Goal: Information Seeking & Learning: Learn about a topic

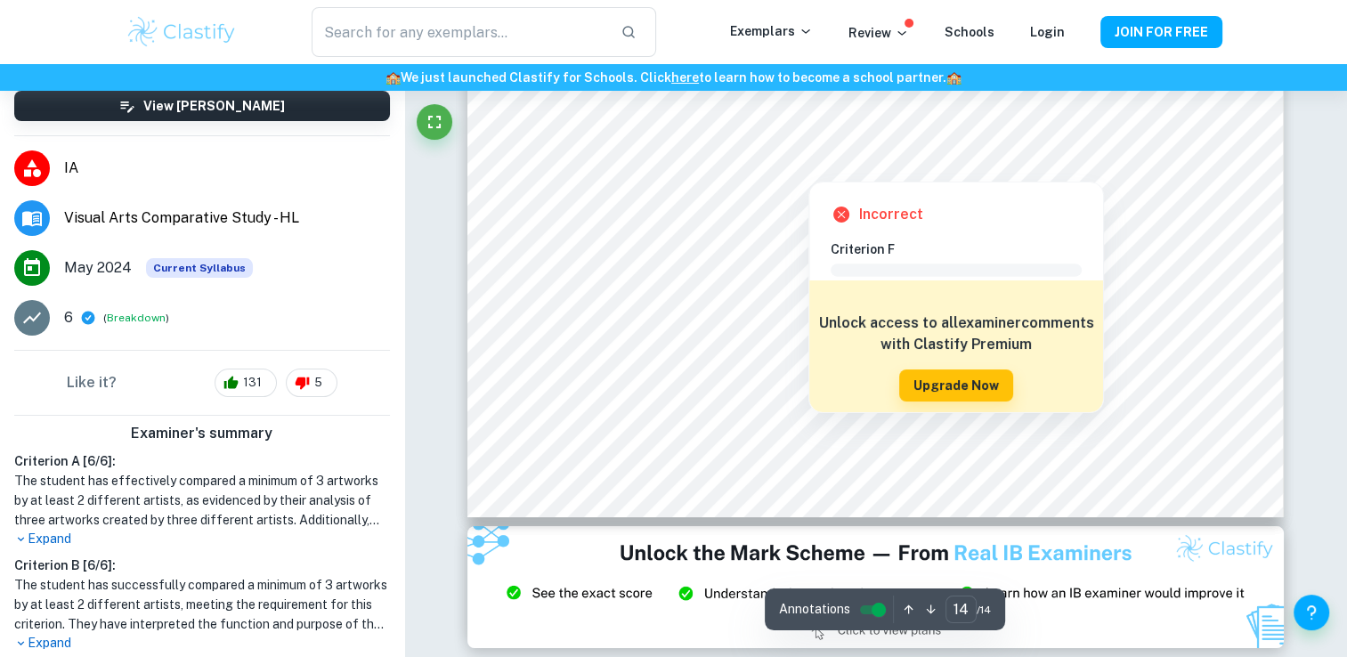
scroll to position [267, 0]
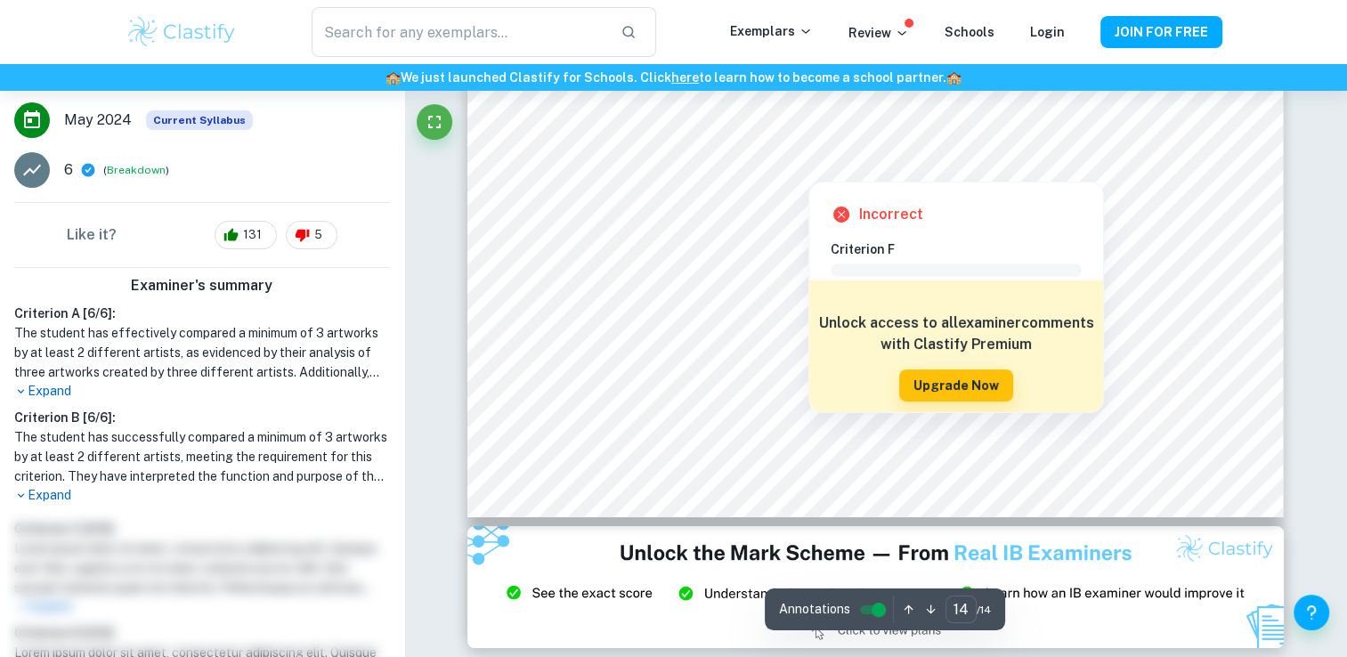
click at [627, 623] on img at bounding box center [876, 587] width 817 height 123
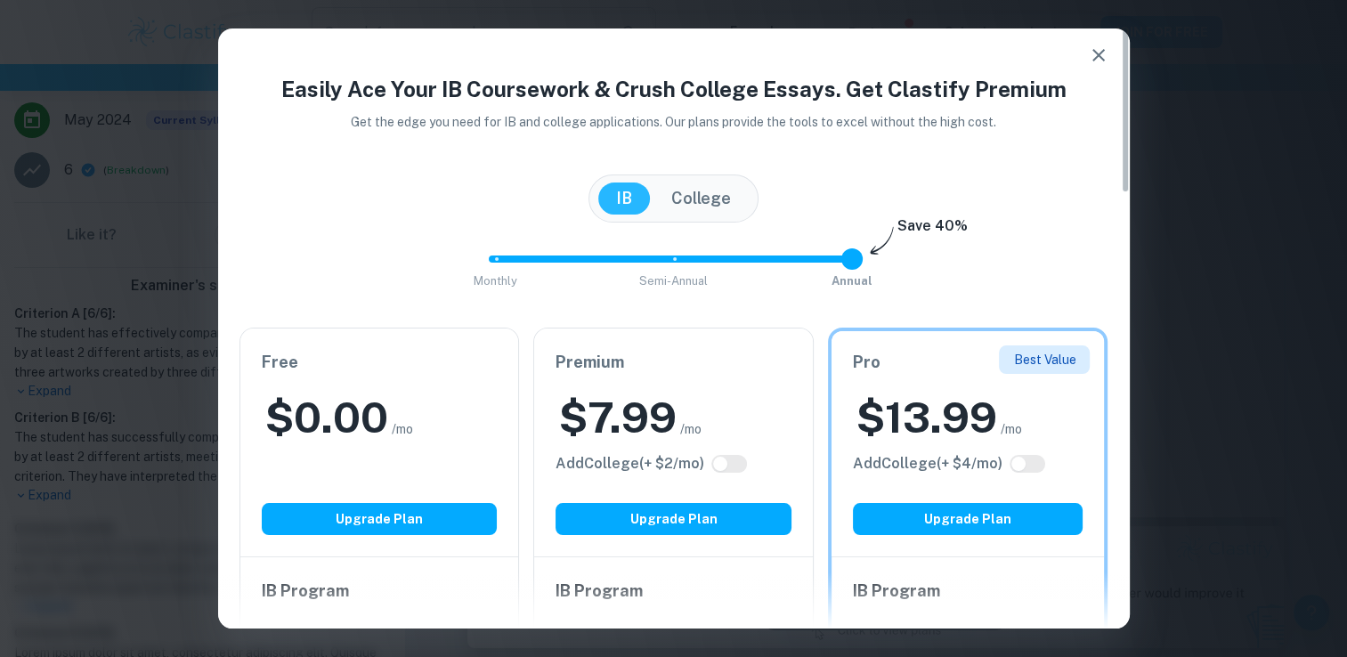
drag, startPoint x: 692, startPoint y: 176, endPoint x: 696, endPoint y: 237, distance: 60.7
click at [692, 176] on div "[GEOGRAPHIC_DATA]" at bounding box center [674, 199] width 170 height 48
click at [673, 201] on button "College" at bounding box center [701, 199] width 95 height 32
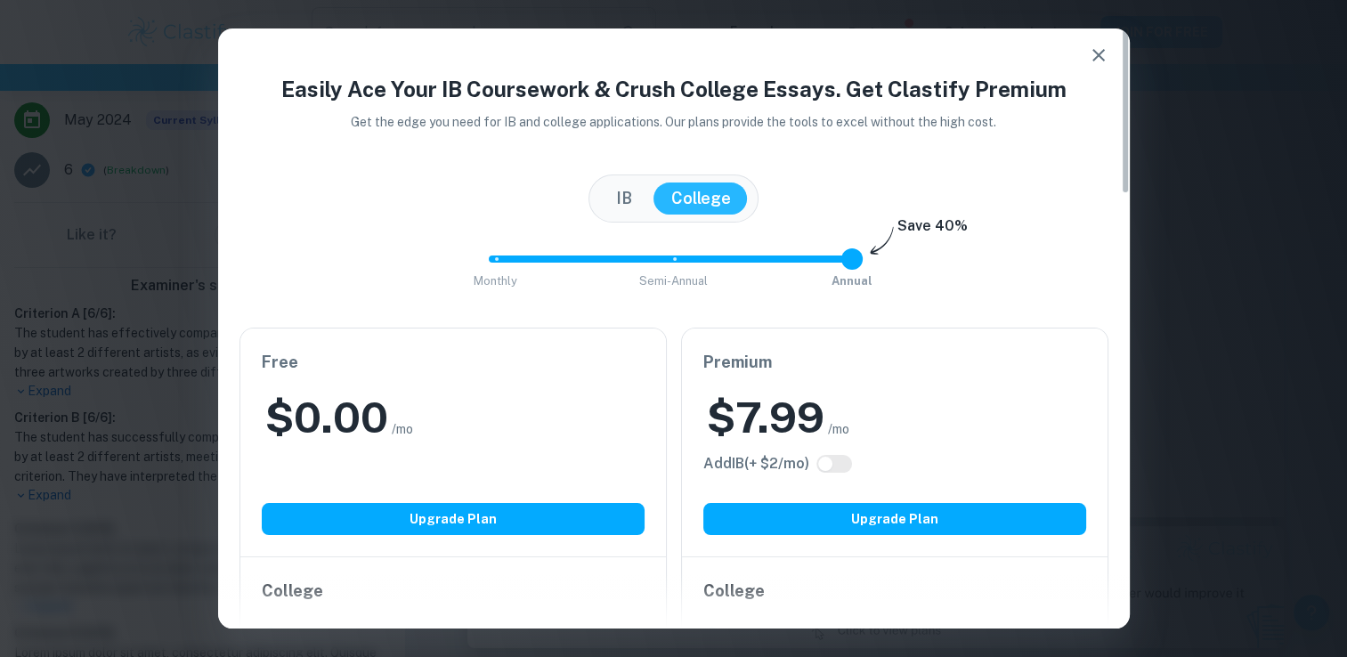
click at [592, 184] on div "[GEOGRAPHIC_DATA]" at bounding box center [674, 199] width 869 height 48
drag, startPoint x: 613, startPoint y: 201, endPoint x: 620, endPoint y: 208, distance: 10.1
click at [620, 208] on button "IB" at bounding box center [624, 199] width 52 height 32
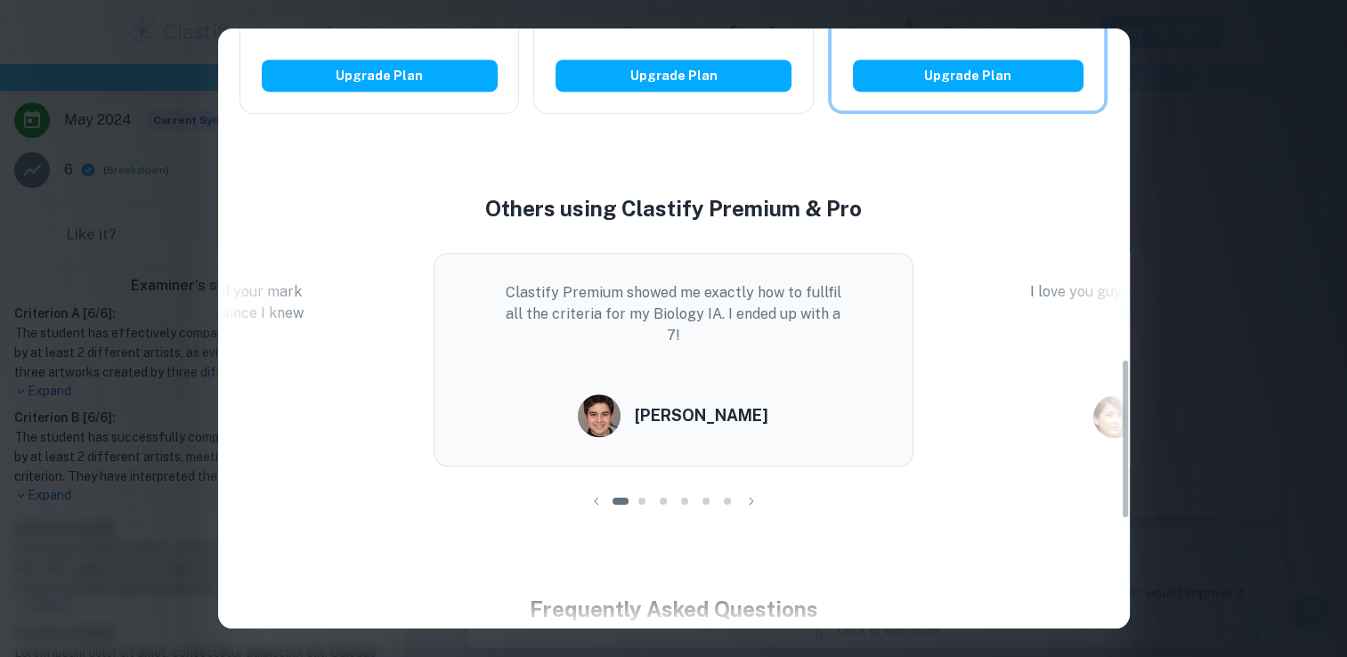
scroll to position [1247, 0]
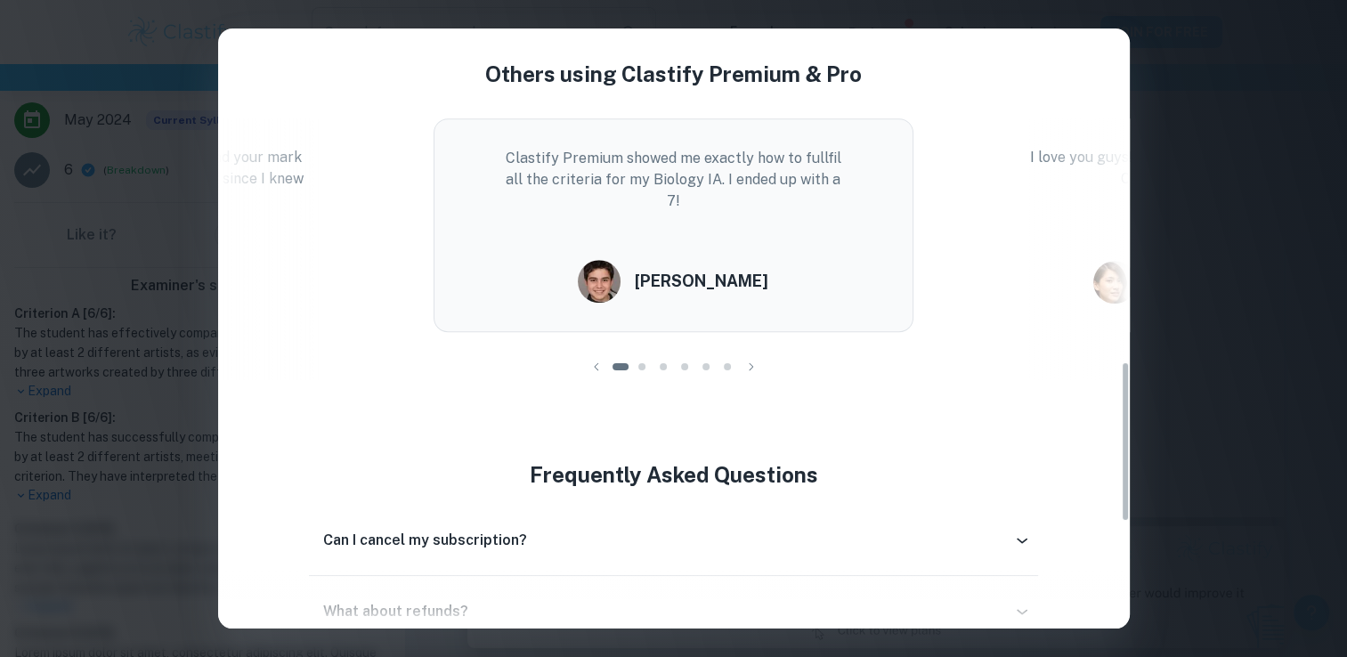
click at [745, 365] on icon "button" at bounding box center [752, 367] width 18 height 18
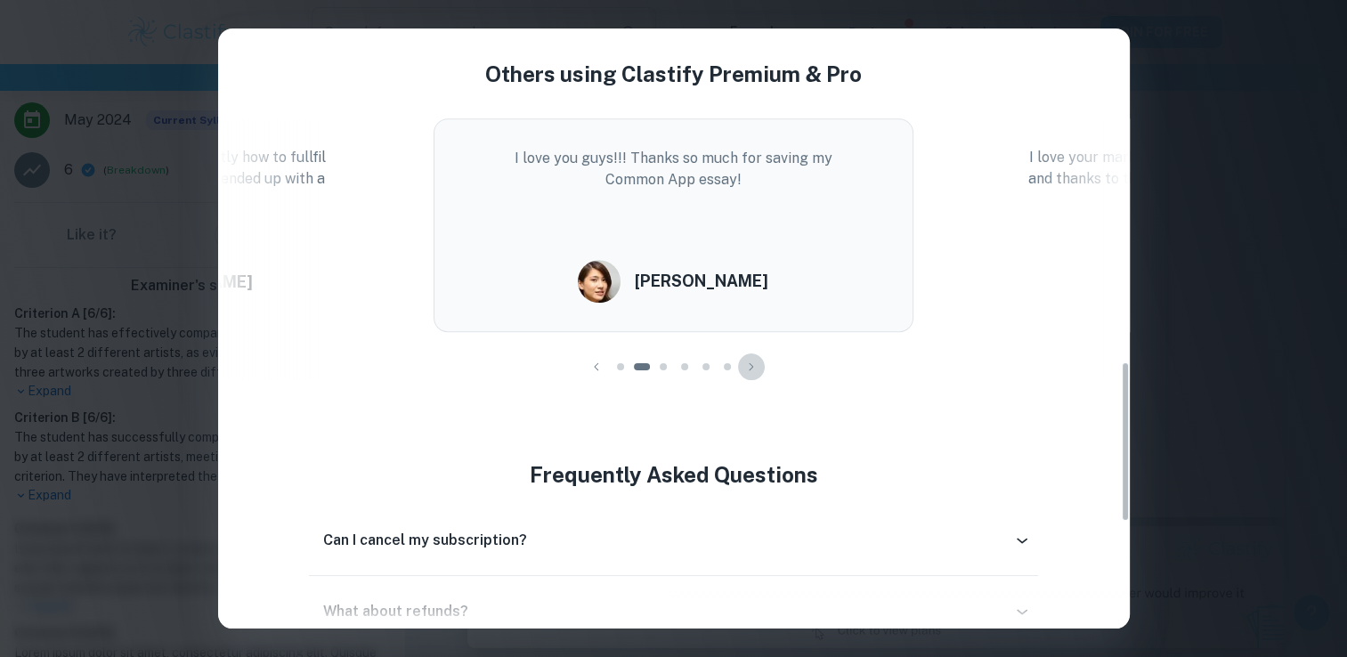
click at [745, 365] on icon "button" at bounding box center [752, 367] width 18 height 18
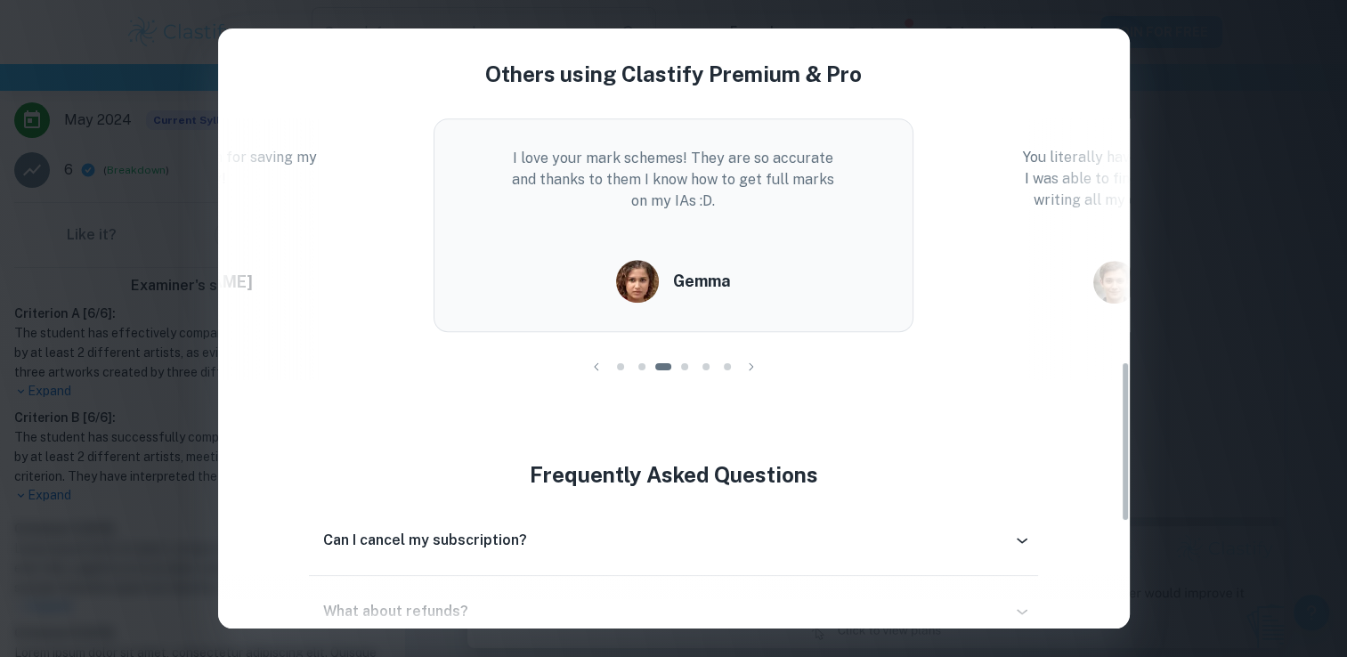
click at [745, 365] on icon "button" at bounding box center [752, 367] width 18 height 18
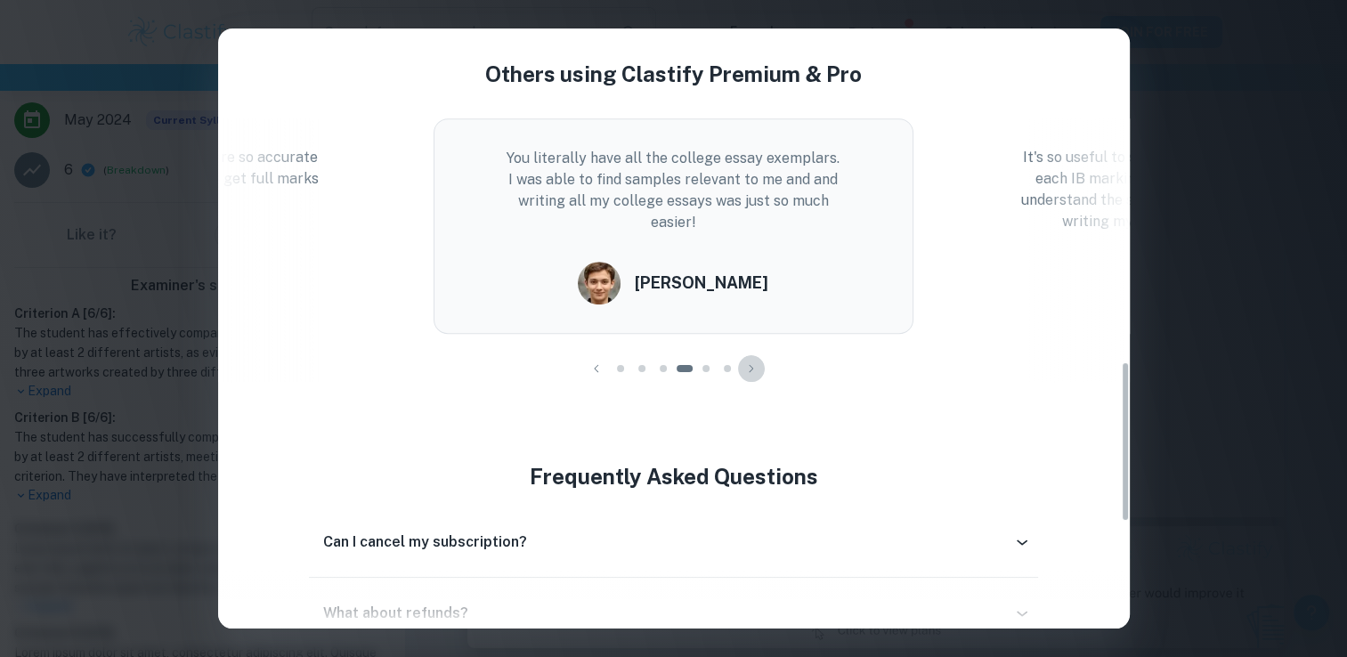
click at [744, 363] on icon "button" at bounding box center [752, 369] width 18 height 18
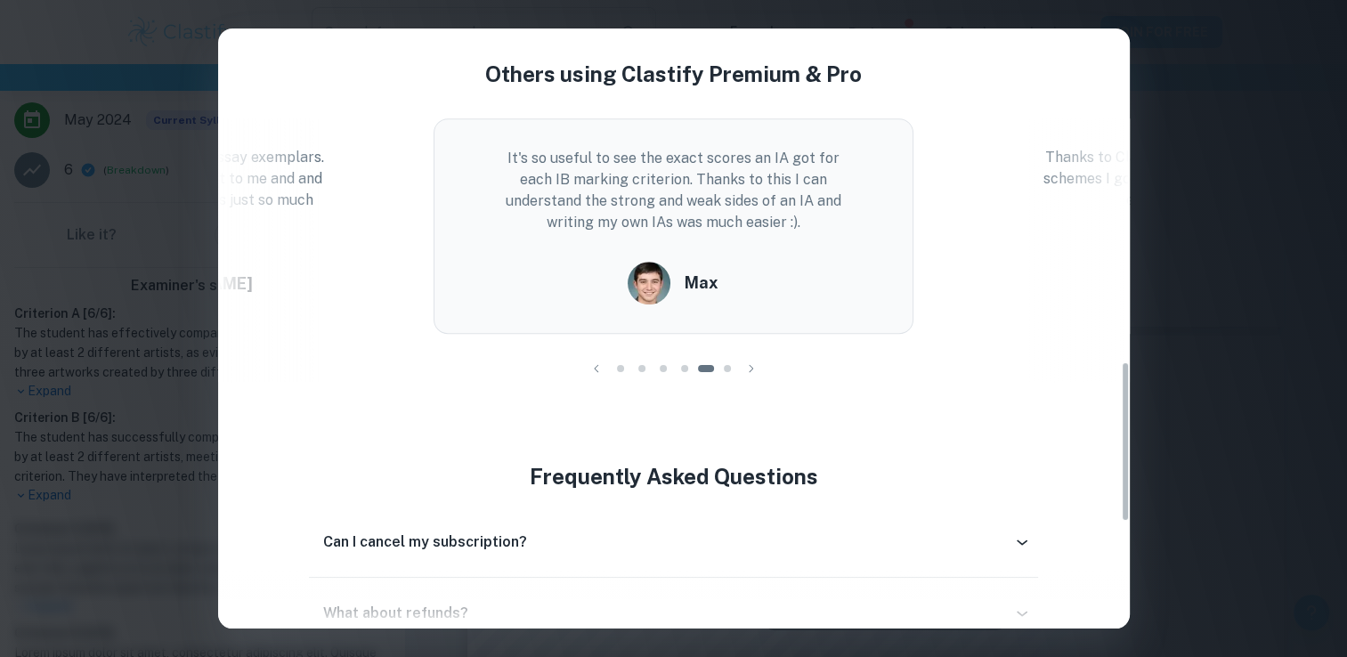
scroll to position [5680, 0]
drag, startPoint x: 12, startPoint y: 401, endPoint x: 24, endPoint y: 393, distance: 14.8
click at [20, 395] on div "Easily Ace Your IB Coursework & Crush College Essays. Get Clastify Premium Get …" at bounding box center [673, 328] width 1347 height 657
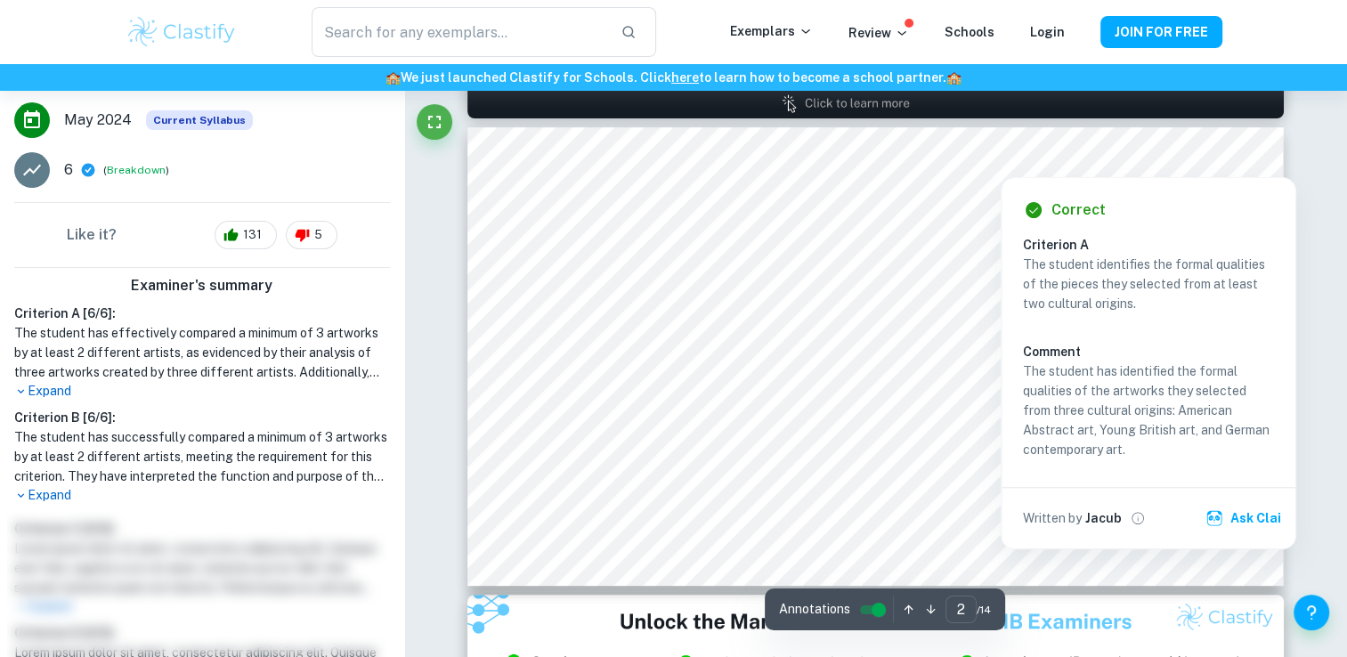
scroll to position [337, 0]
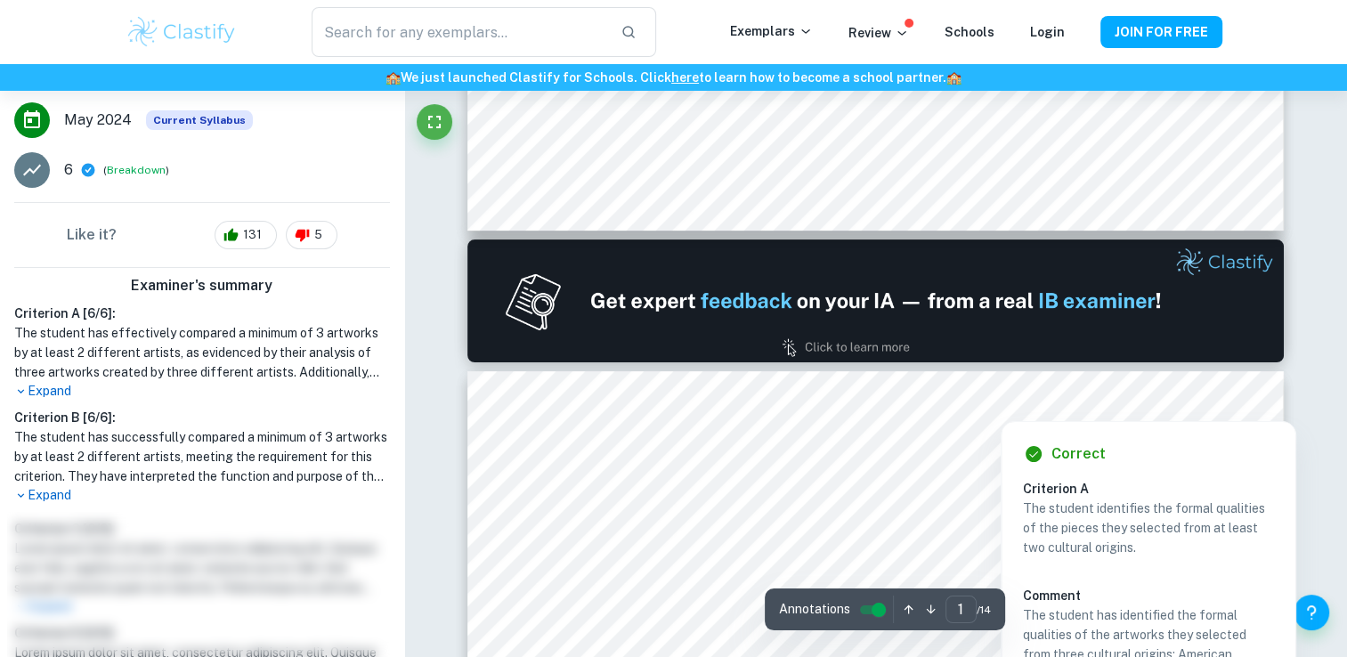
click at [798, 395] on div at bounding box center [1000, 399] width 555 height 35
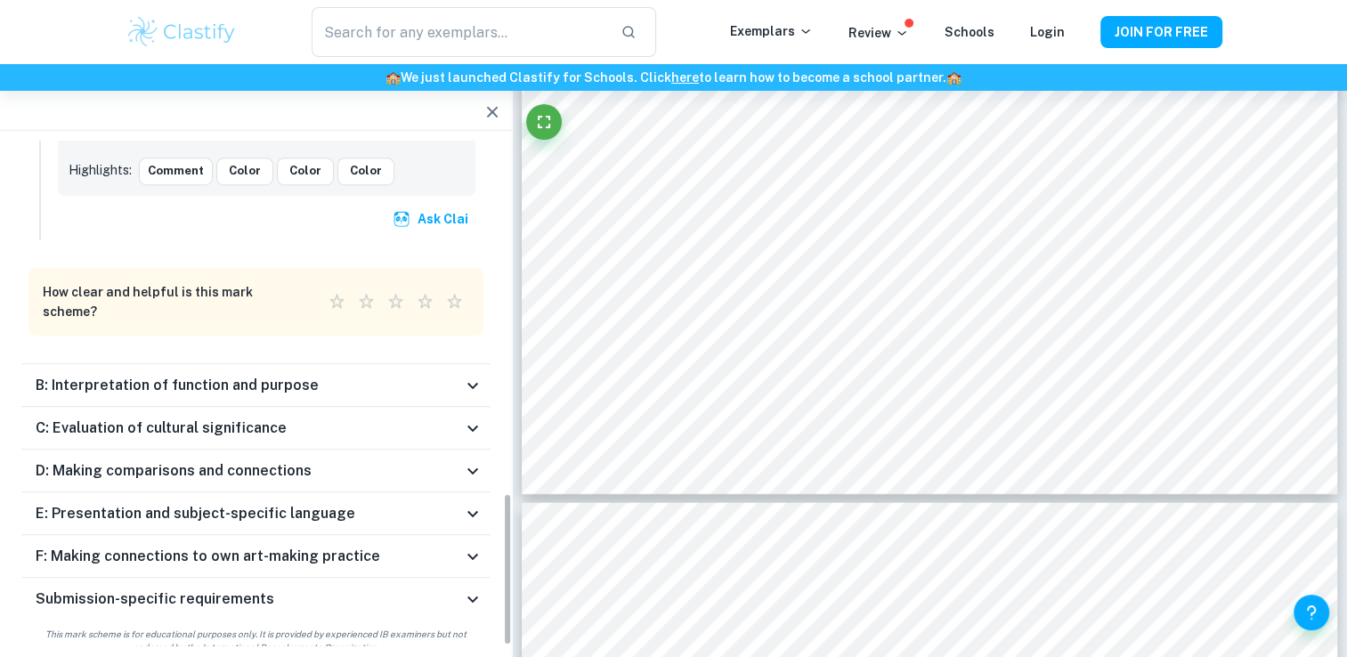
scroll to position [1162, 0]
click at [92, 363] on div "B: Interpretation of function and purpose" at bounding box center [255, 384] width 469 height 43
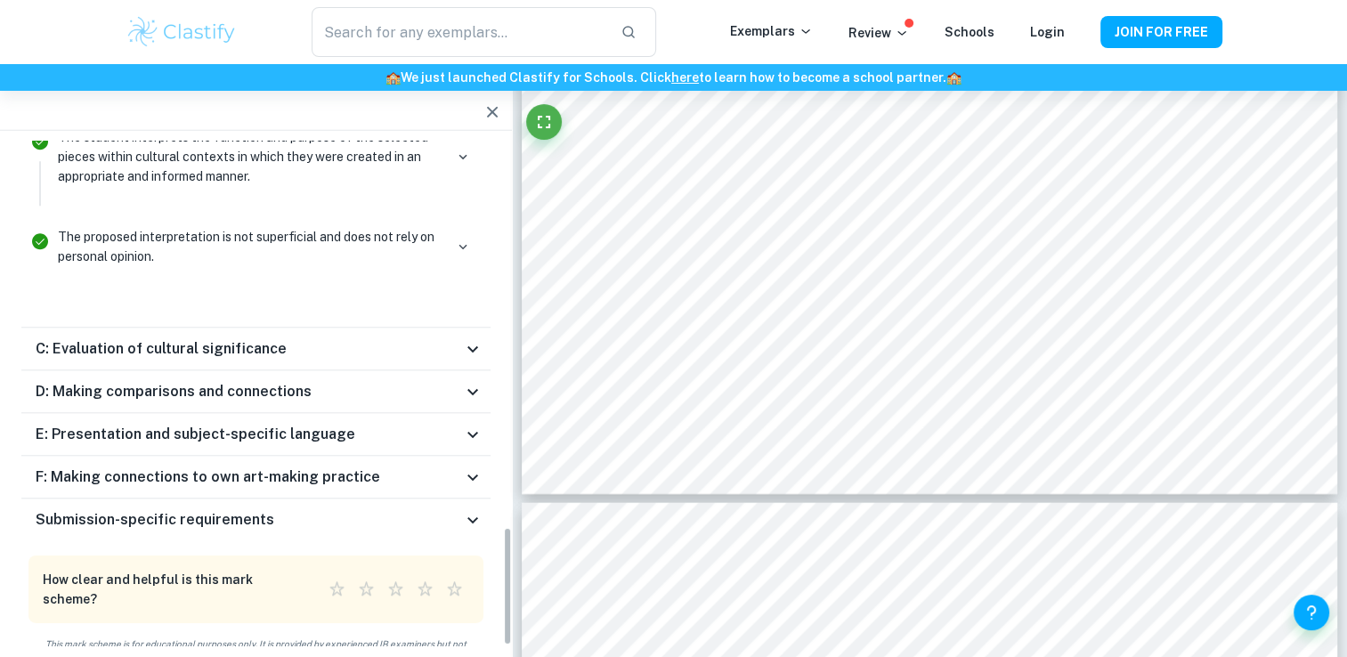
click at [91, 370] on div "D: Making comparisons and connections" at bounding box center [255, 391] width 469 height 43
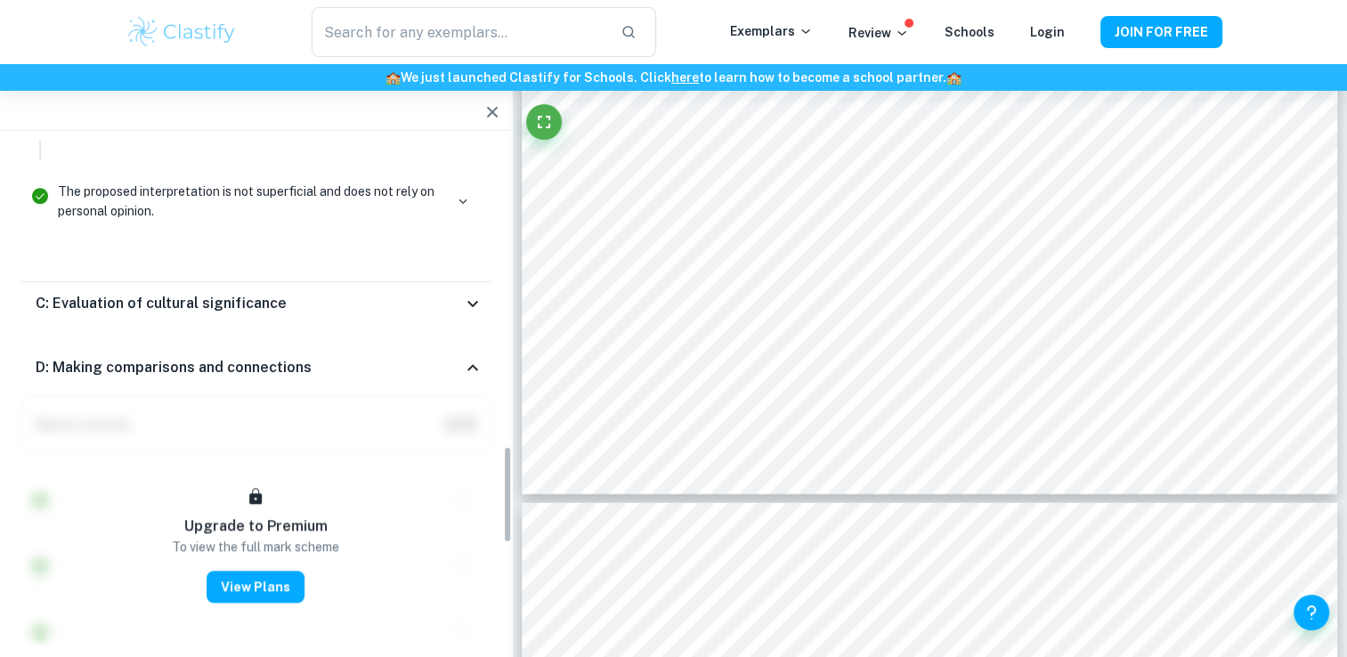
scroll to position [1577, 0]
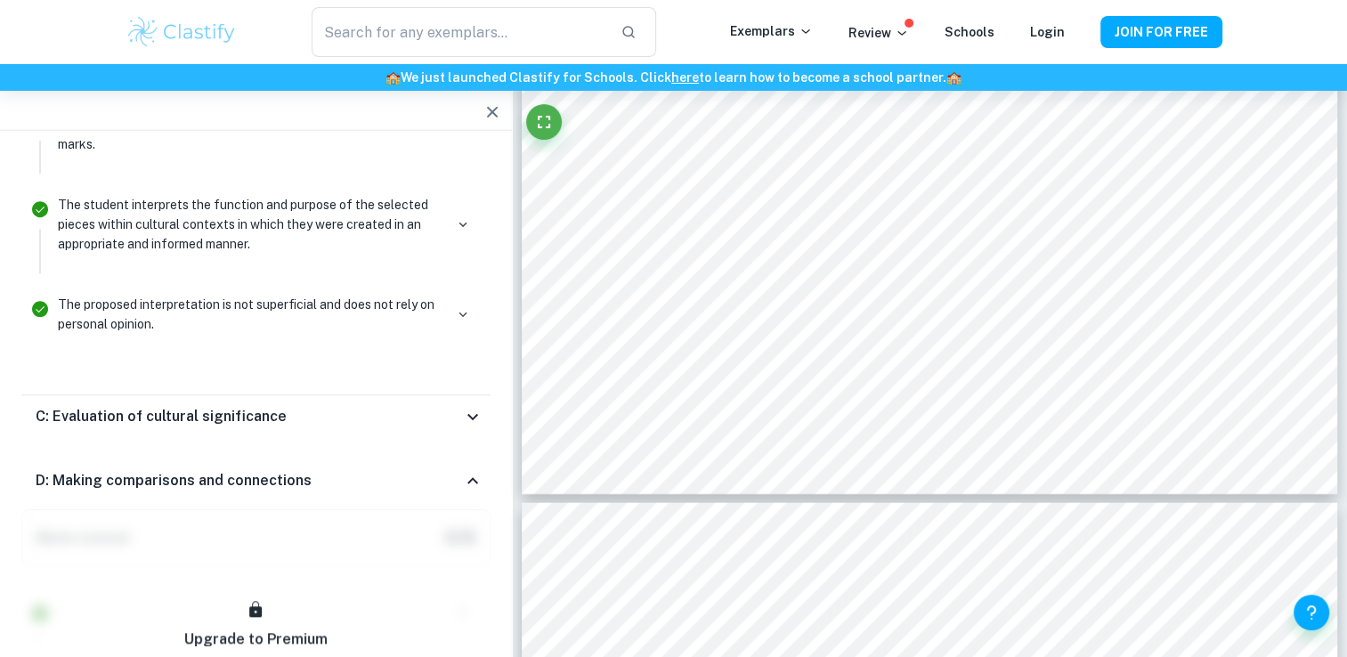
click at [208, 415] on div "C: Evaluation of cultural significance" at bounding box center [255, 416] width 469 height 43
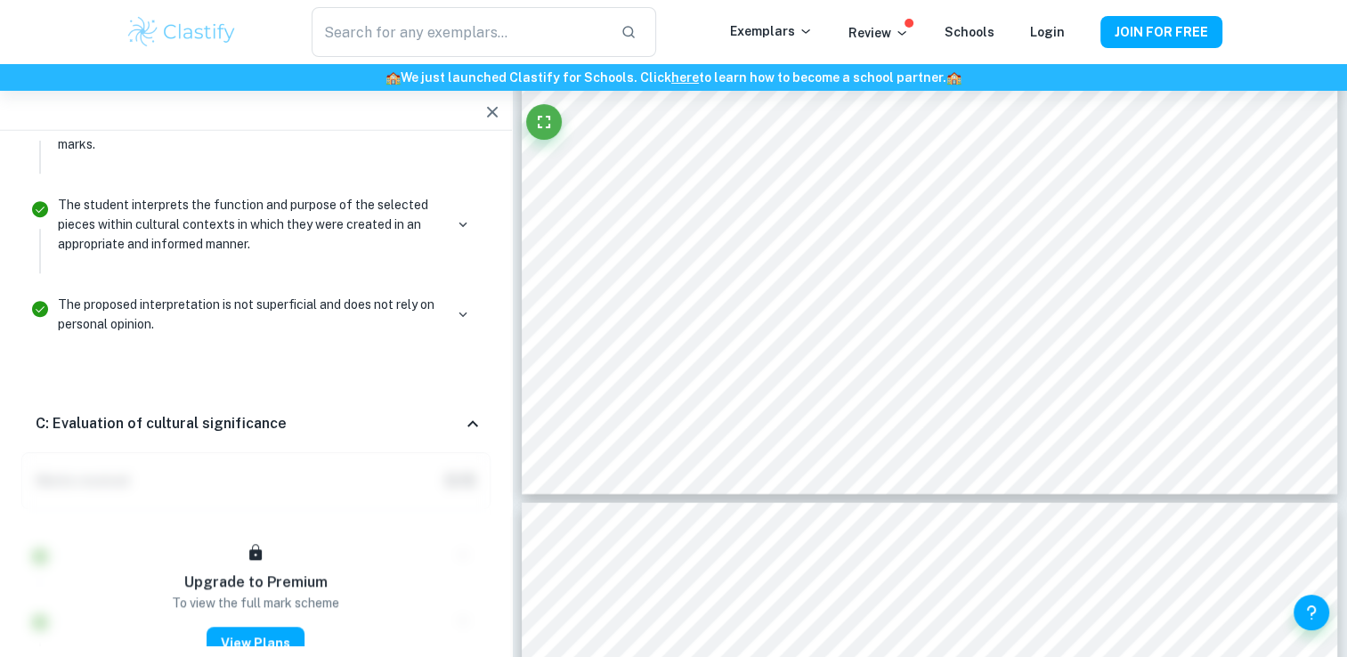
click at [205, 395] on div "C: Evaluation of cultural significance" at bounding box center [255, 423] width 469 height 57
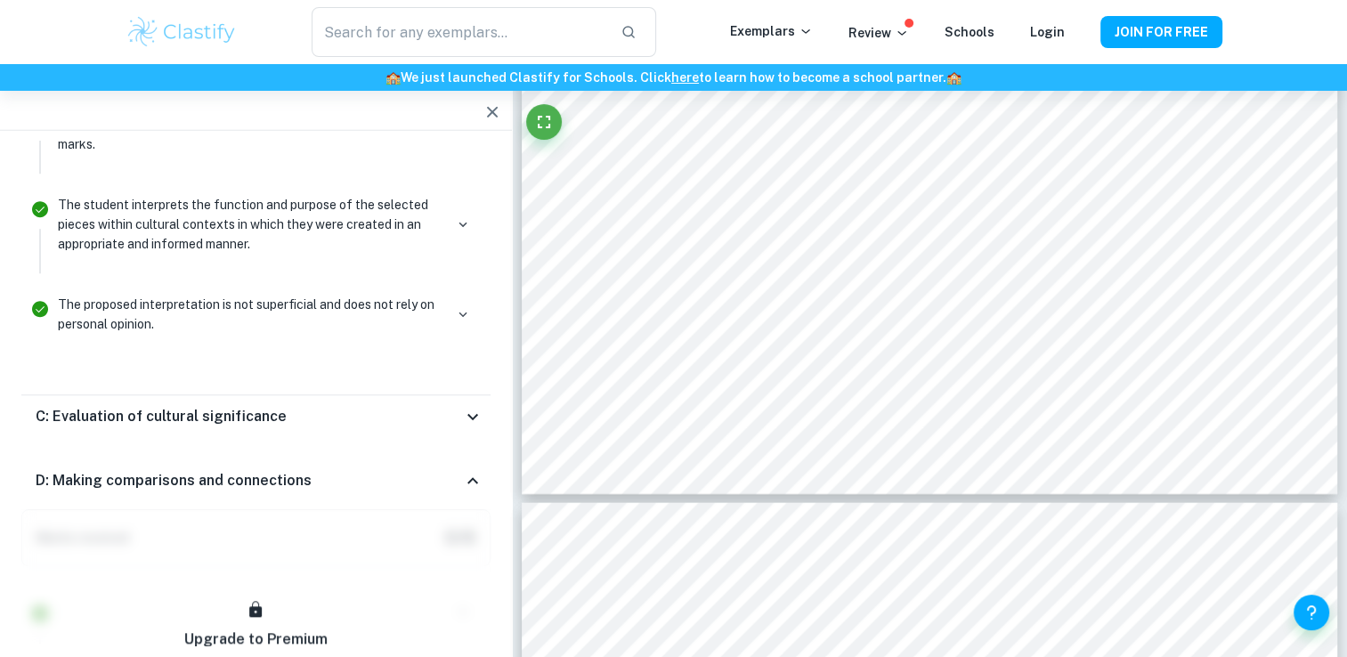
click at [206, 452] on div "D: Making comparisons and connections" at bounding box center [255, 480] width 469 height 57
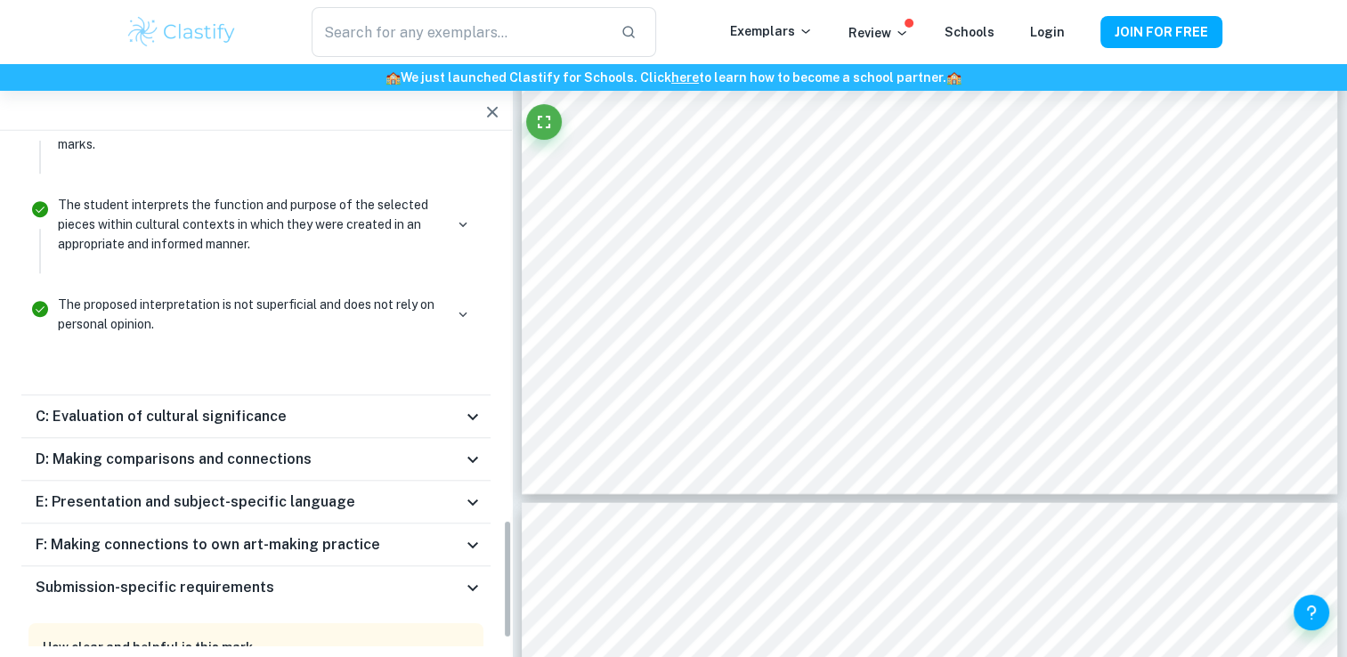
scroll to position [1645, 0]
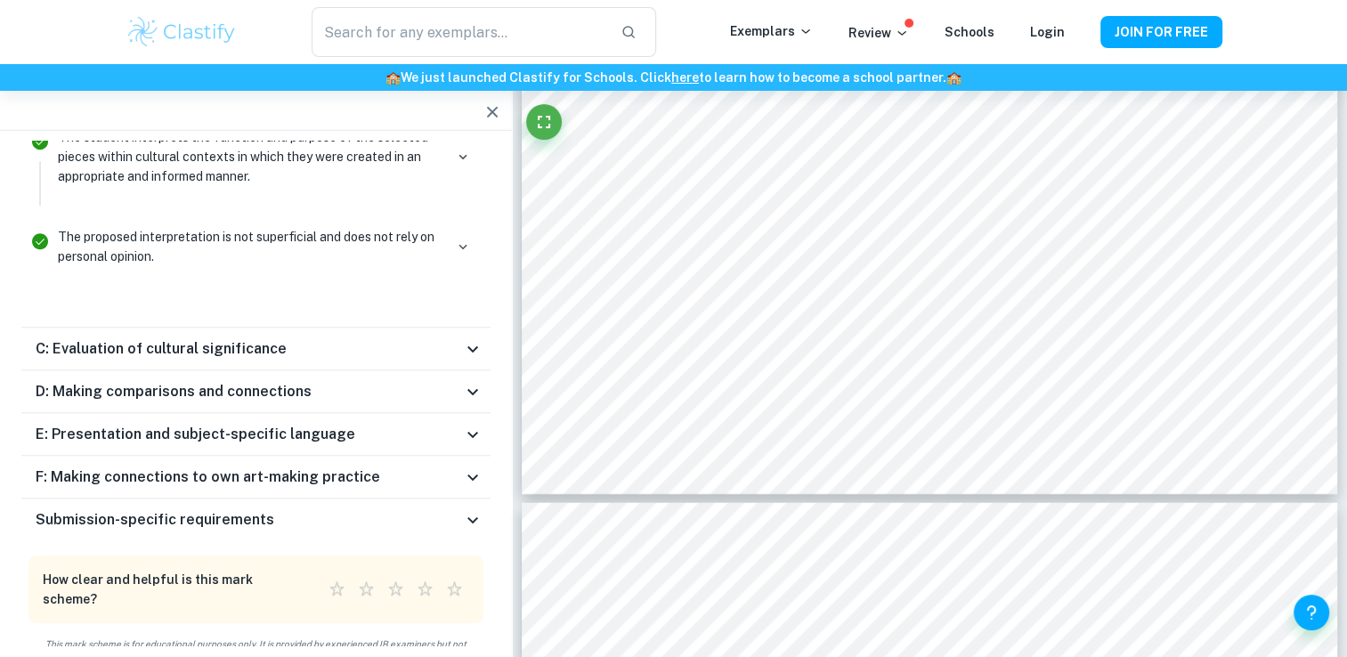
click at [230, 523] on div "Submission-specific requirements" at bounding box center [255, 520] width 469 height 43
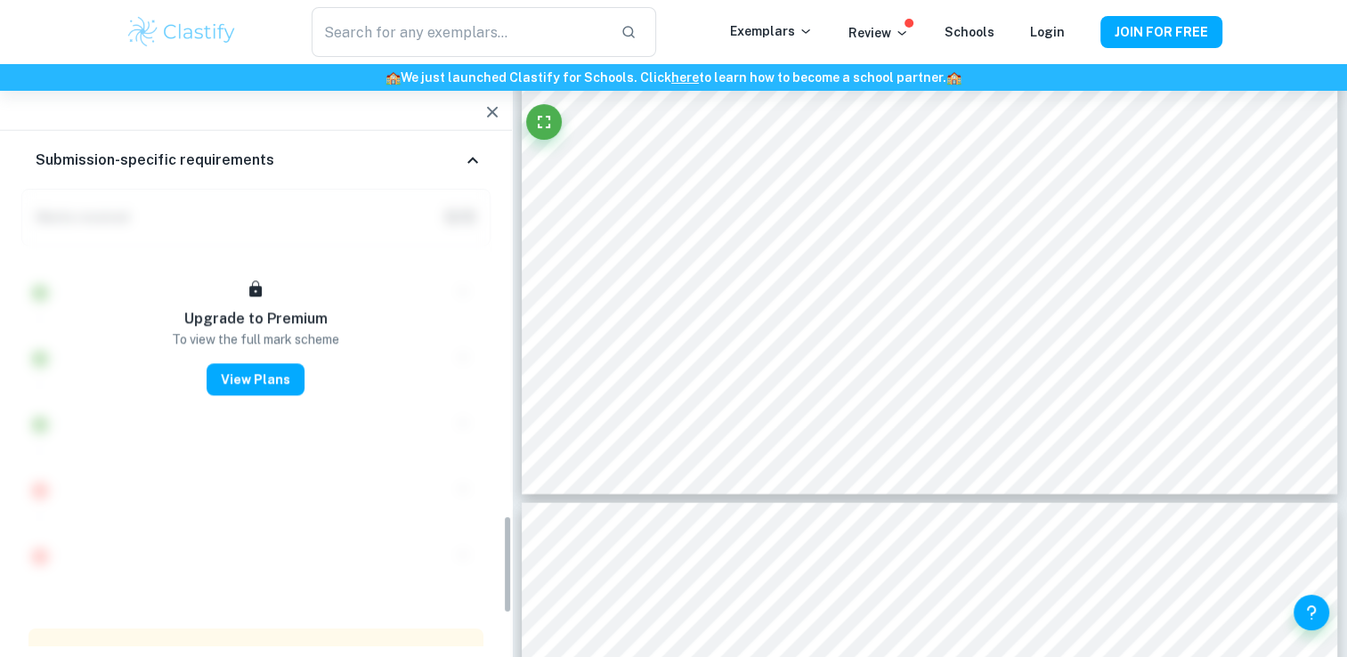
scroll to position [1919, 0]
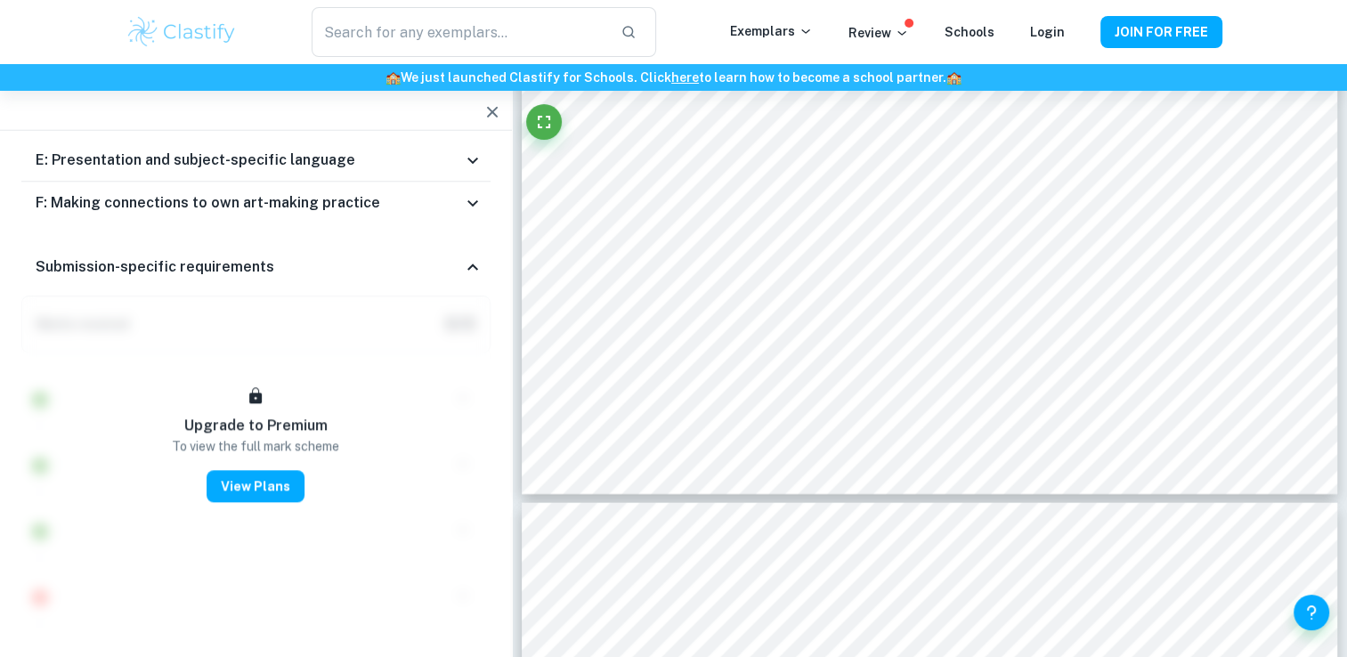
click at [199, 275] on div "Submission-specific requirements" at bounding box center [255, 267] width 469 height 57
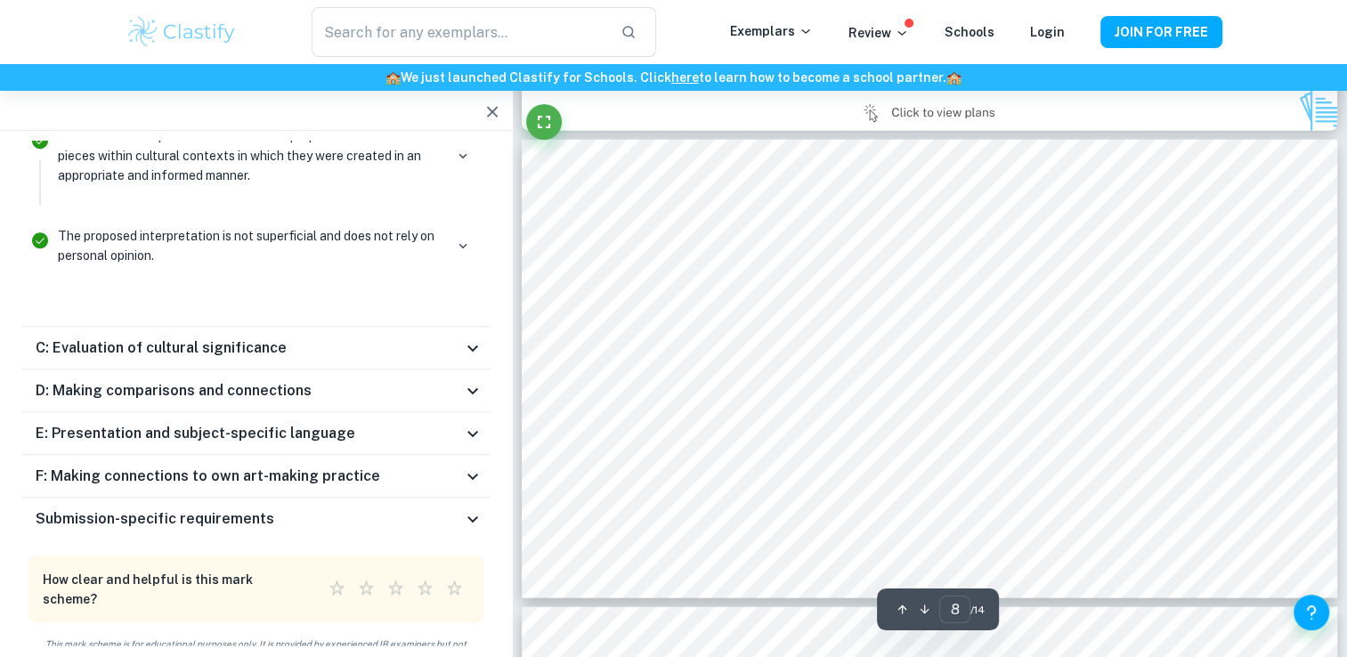
scroll to position [3659, 0]
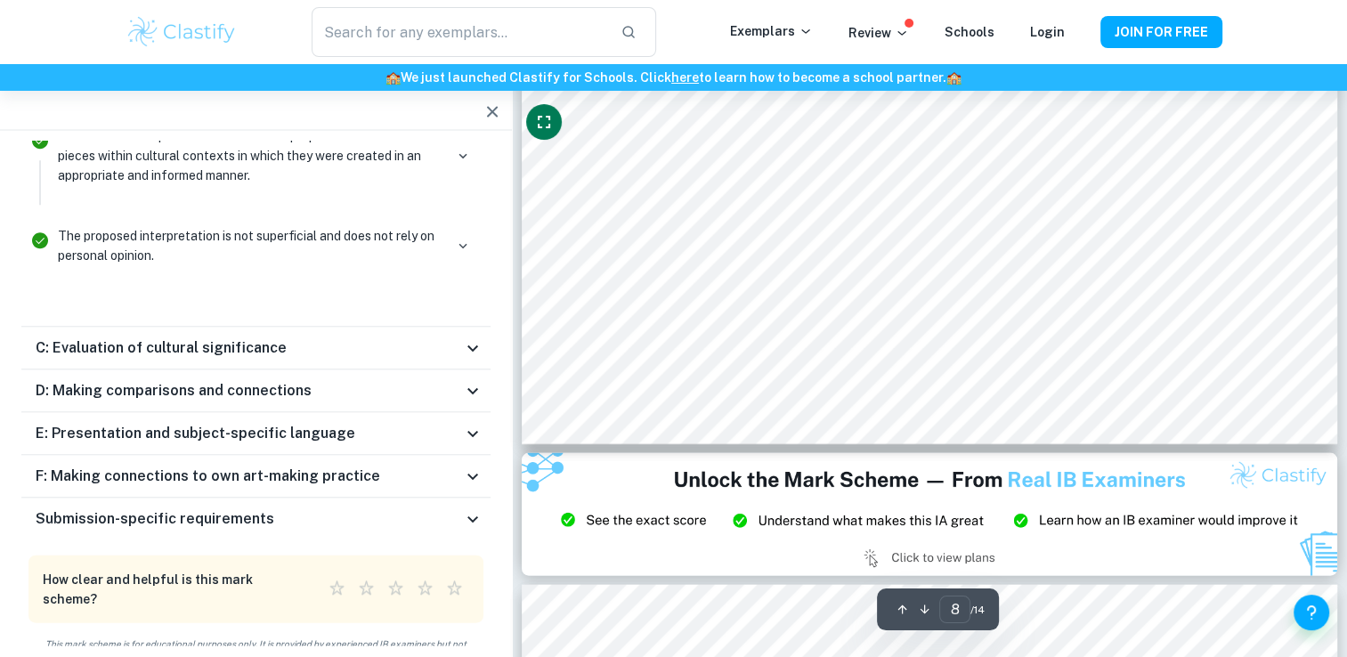
click at [544, 136] on button "Fullscreen" at bounding box center [544, 122] width 36 height 36
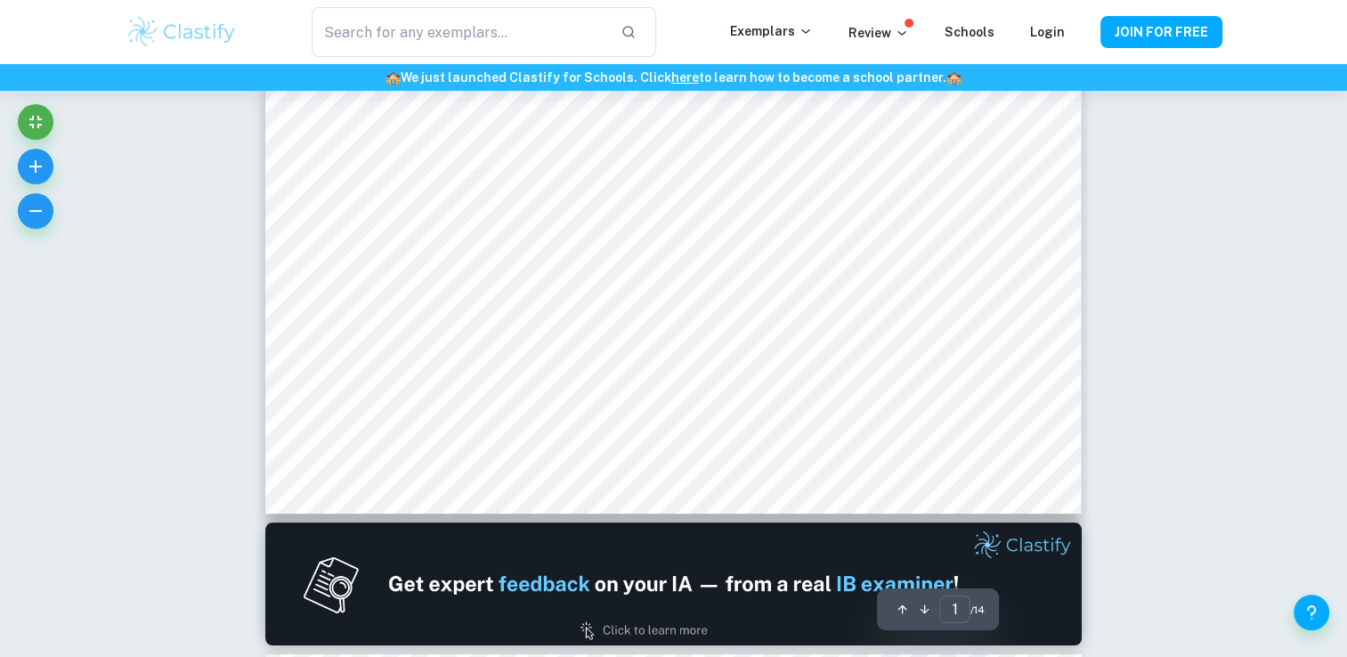
scroll to position [0, 0]
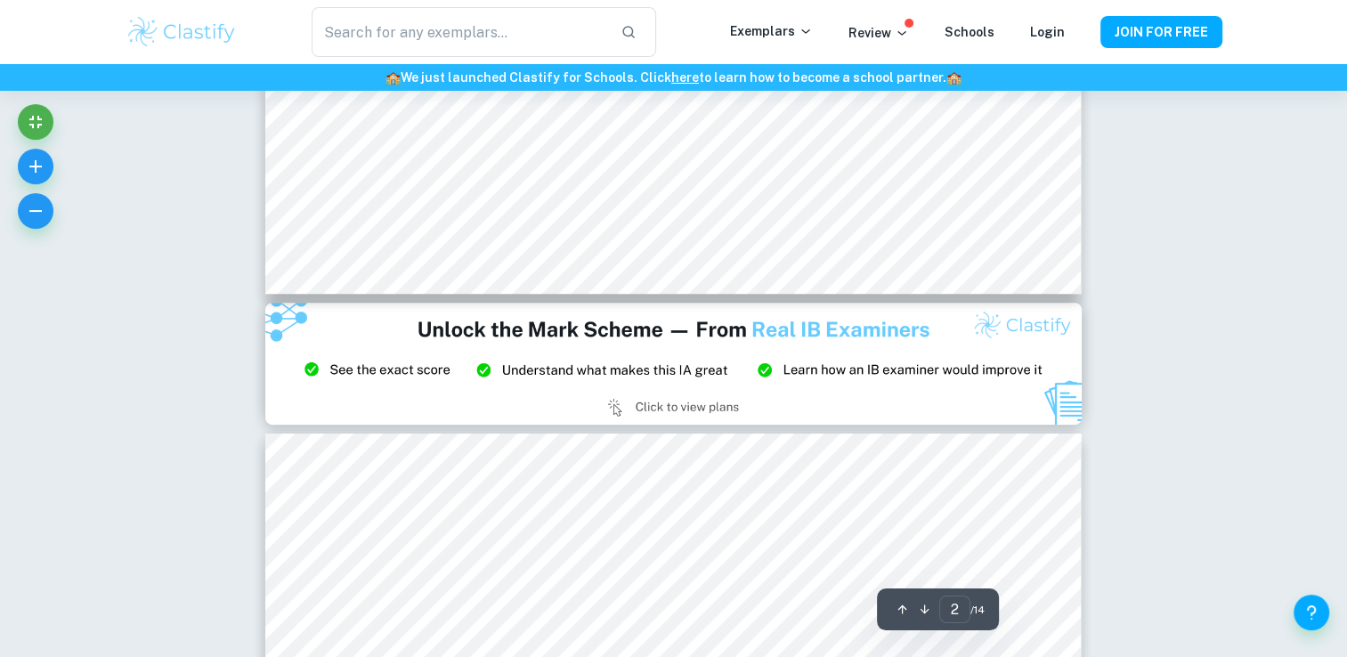
type input "3"
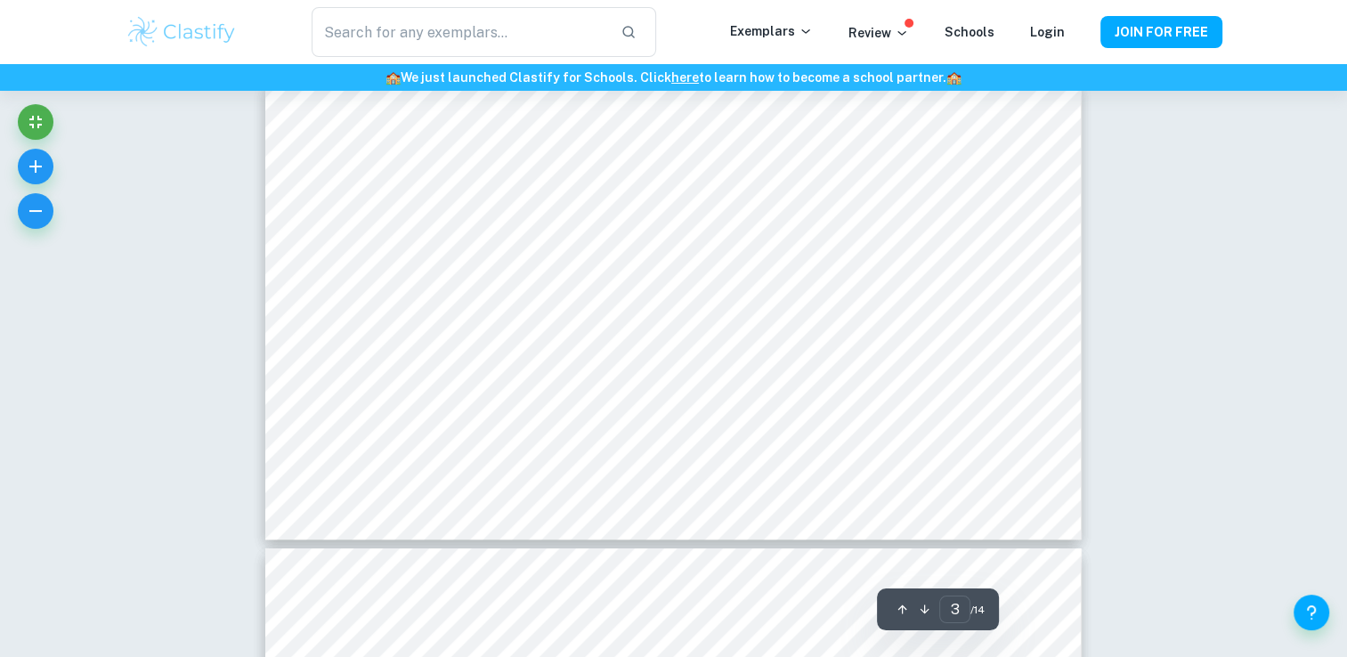
scroll to position [1247, 0]
